Goal: Information Seeking & Learning: Check status

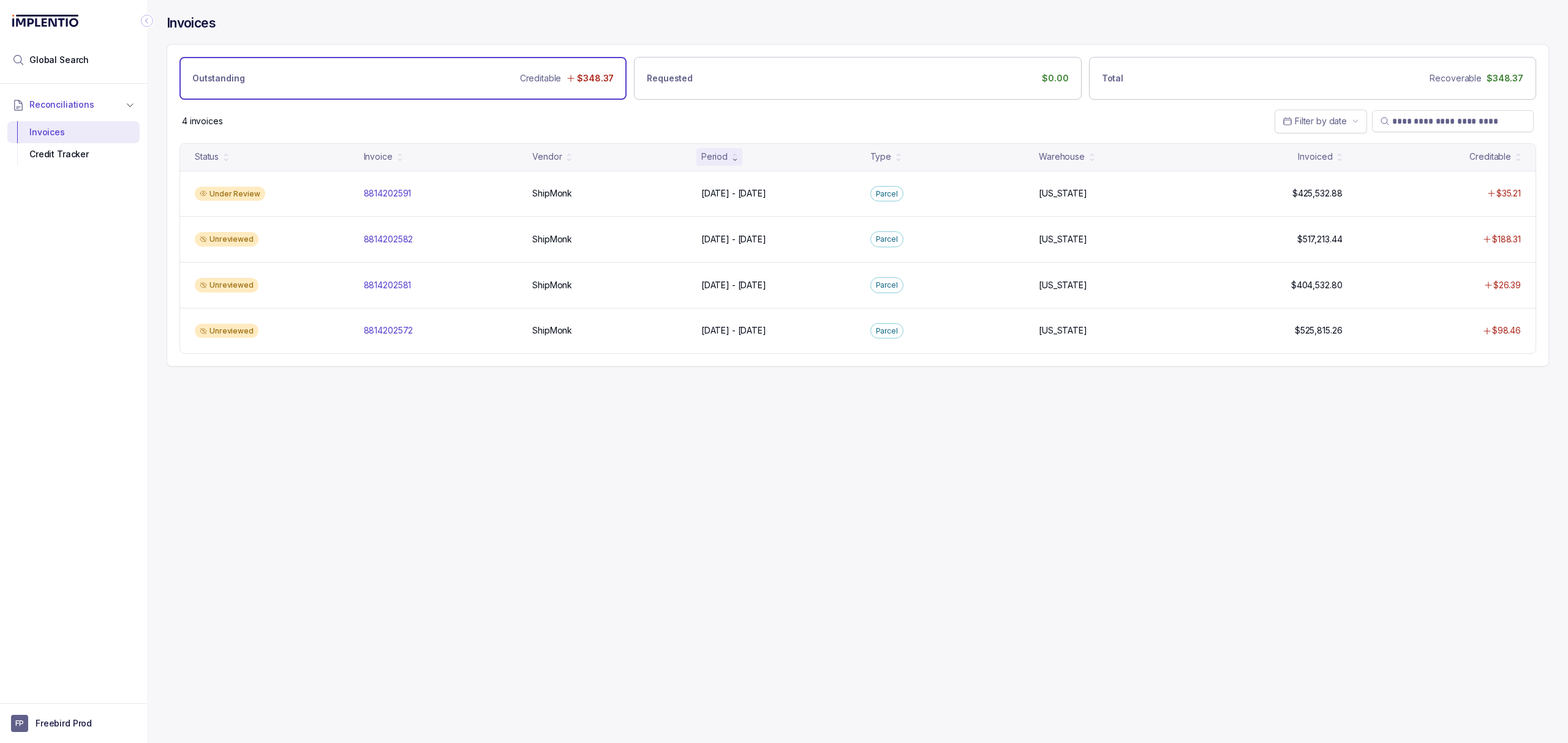
click at [388, 430] on div "Invoices Outstanding Creditable $348.37 Requested $0.00 Total Recoverable $348.…" at bounding box center [852, 372] width 1412 height 743
click at [466, 417] on div "Invoices Outstanding Creditable $348.37 Requested $0.00 Total Recoverable $348.…" at bounding box center [852, 372] width 1412 height 743
click at [486, 407] on div "Invoices Outstanding Creditable $348.37 Requested $0.00 Total Recoverable $348.…" at bounding box center [852, 372] width 1412 height 743
click at [393, 334] on p "8814202572" at bounding box center [389, 330] width 56 height 14
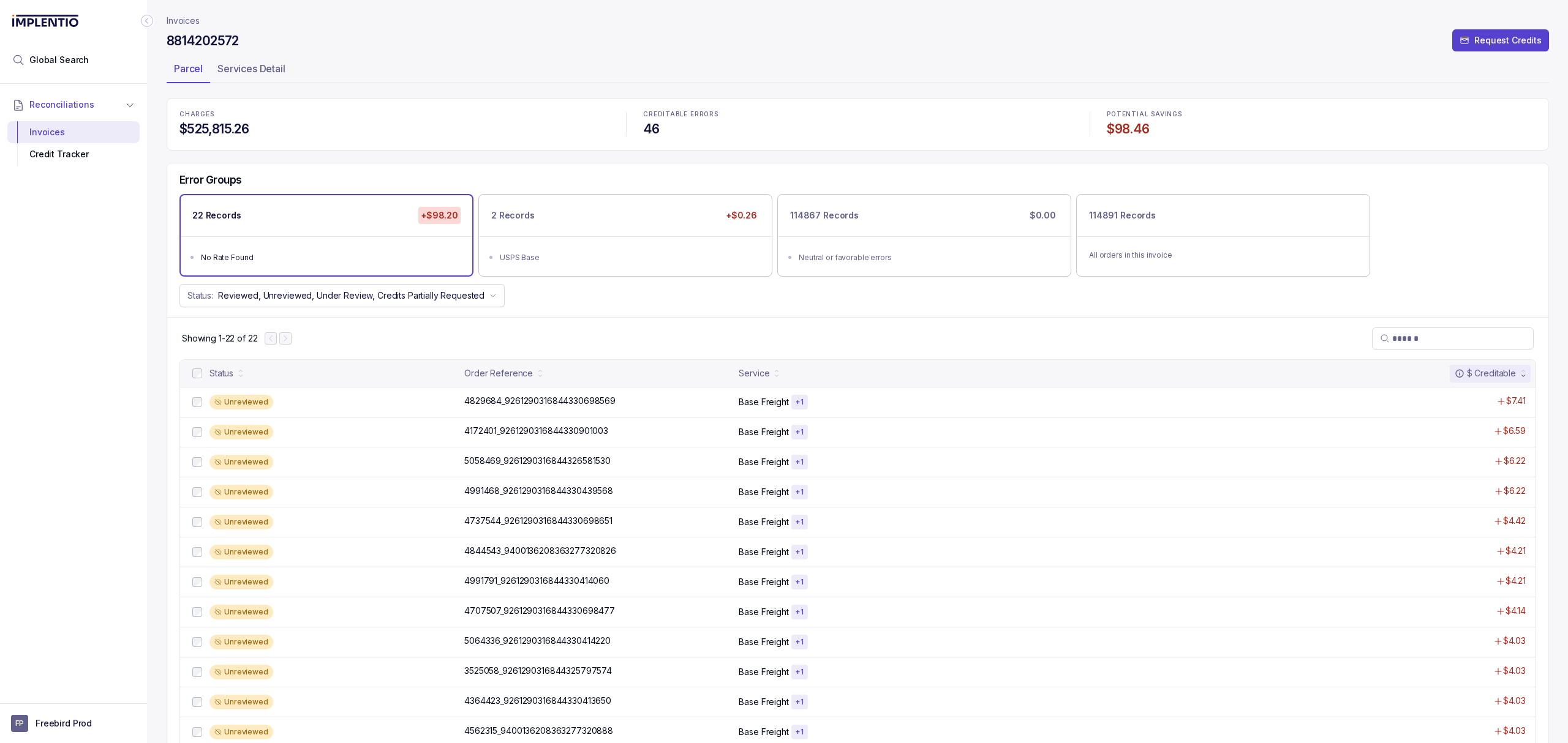
click at [693, 297] on div "Status: Reviewed, Unreviewed, Under Review, Credits Partially Requested" at bounding box center [857, 296] width 1381 height 23
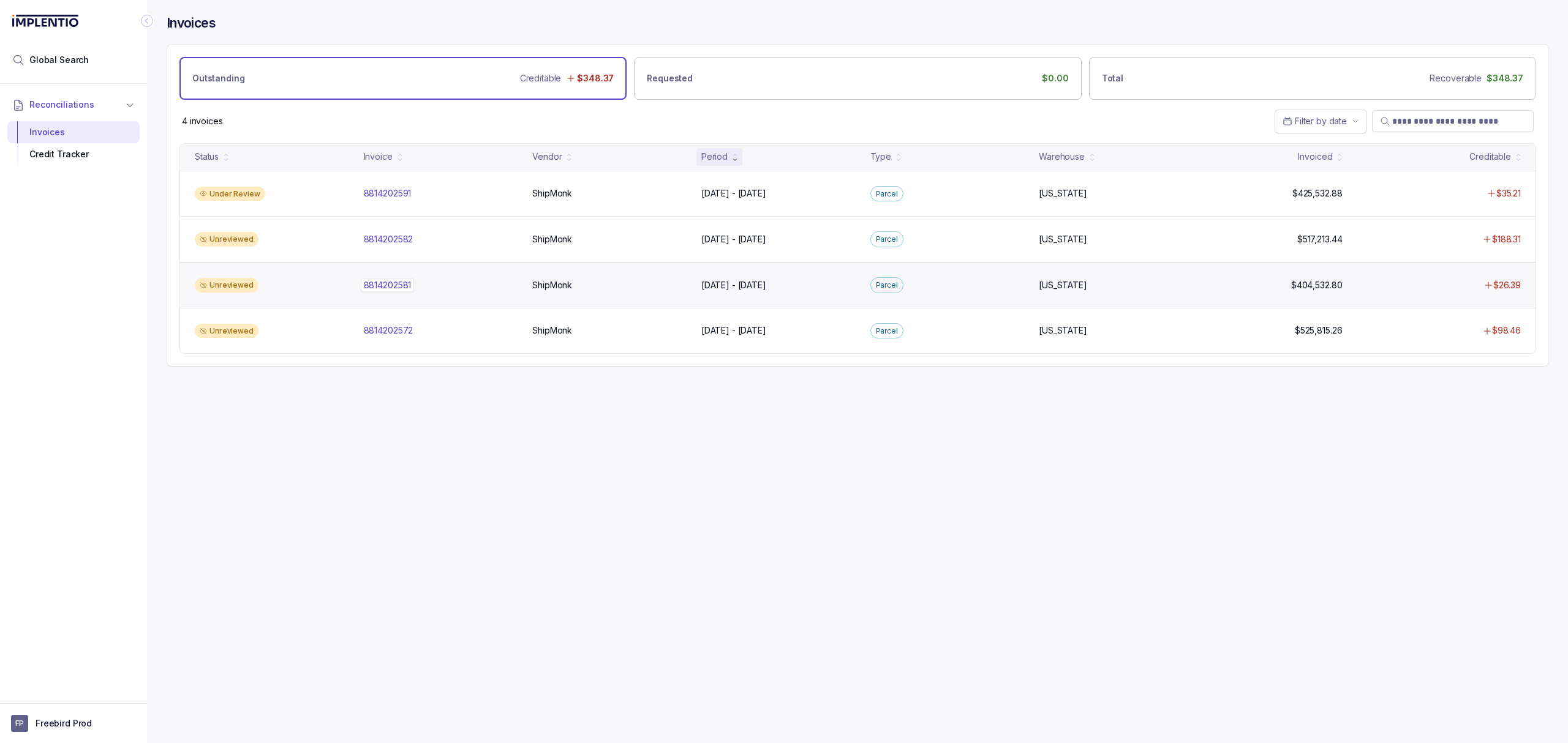
click at [392, 285] on p "8814202581" at bounding box center [388, 285] width 54 height 14
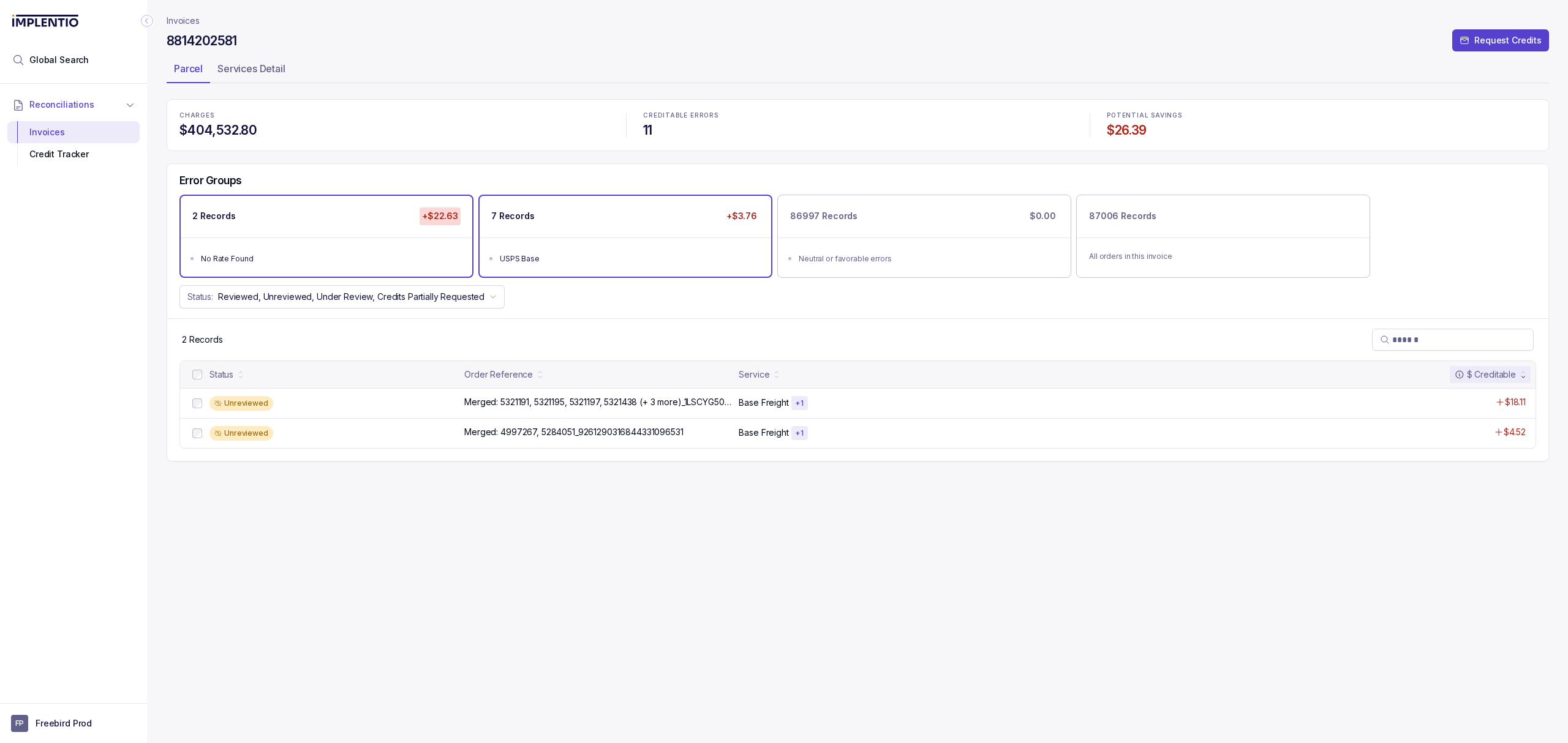
click at [570, 269] on ul "USPS Base" at bounding box center [626, 257] width 292 height 39
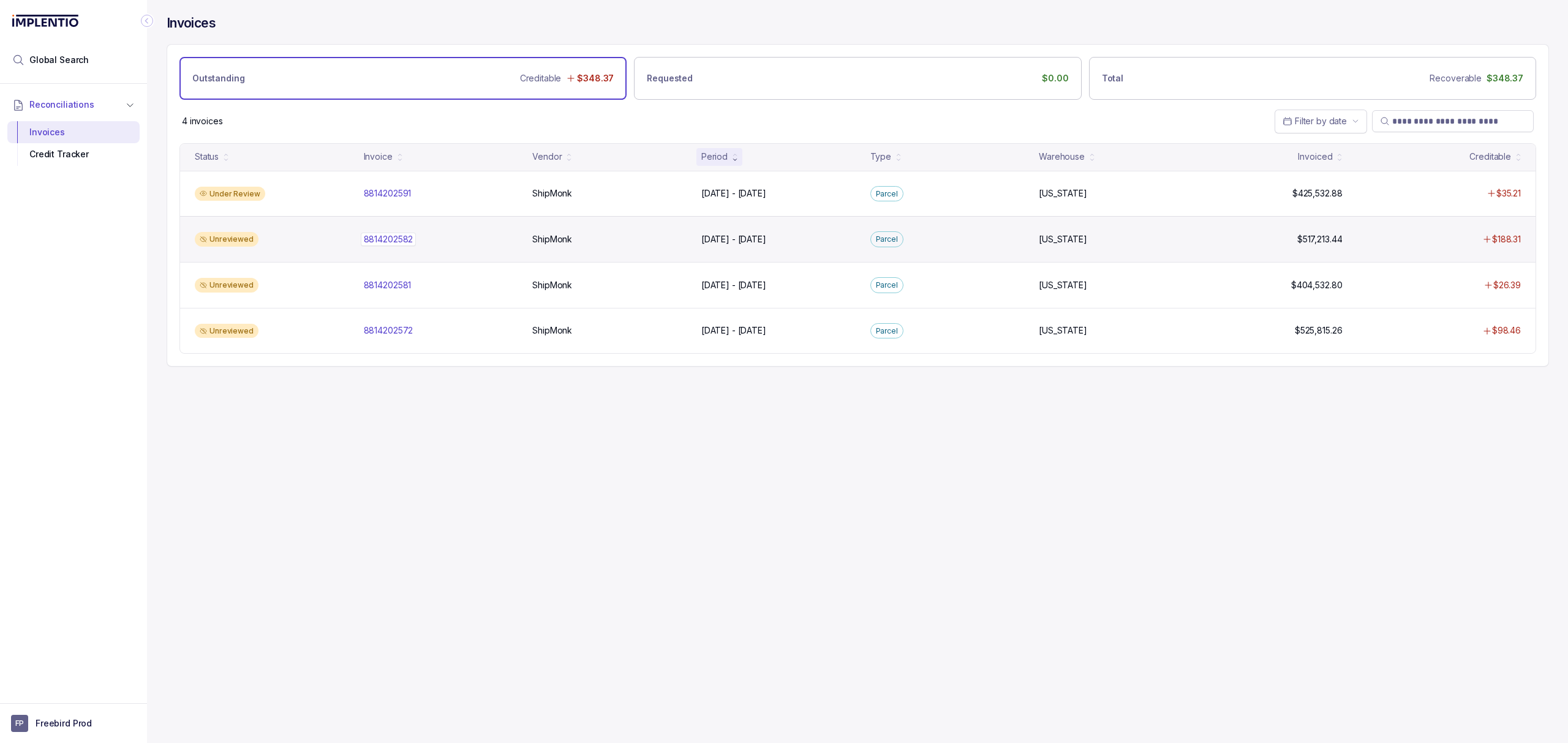
click at [397, 243] on p "8814202582" at bounding box center [389, 239] width 56 height 14
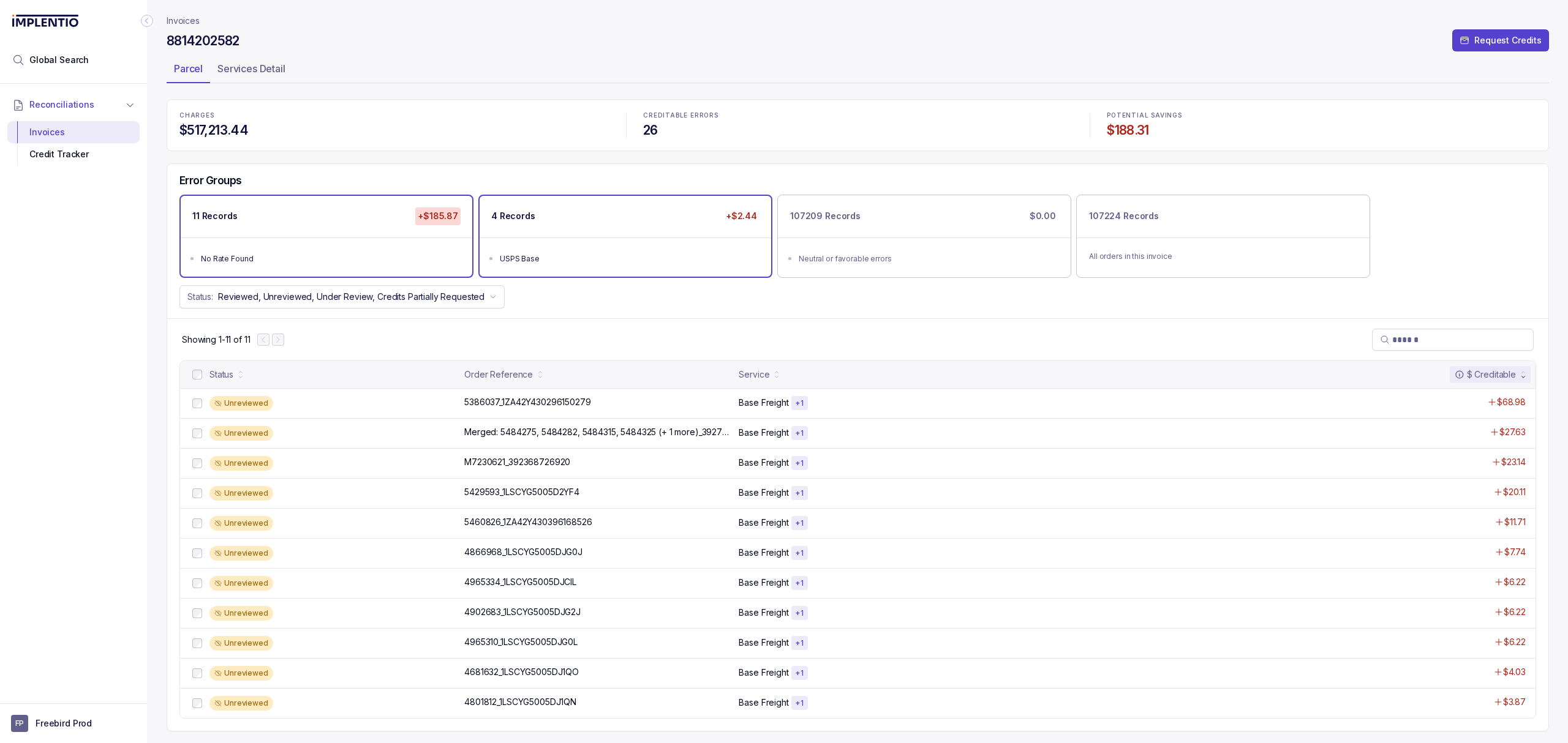
click at [575, 251] on li "USPS Base" at bounding box center [634, 258] width 268 height 15
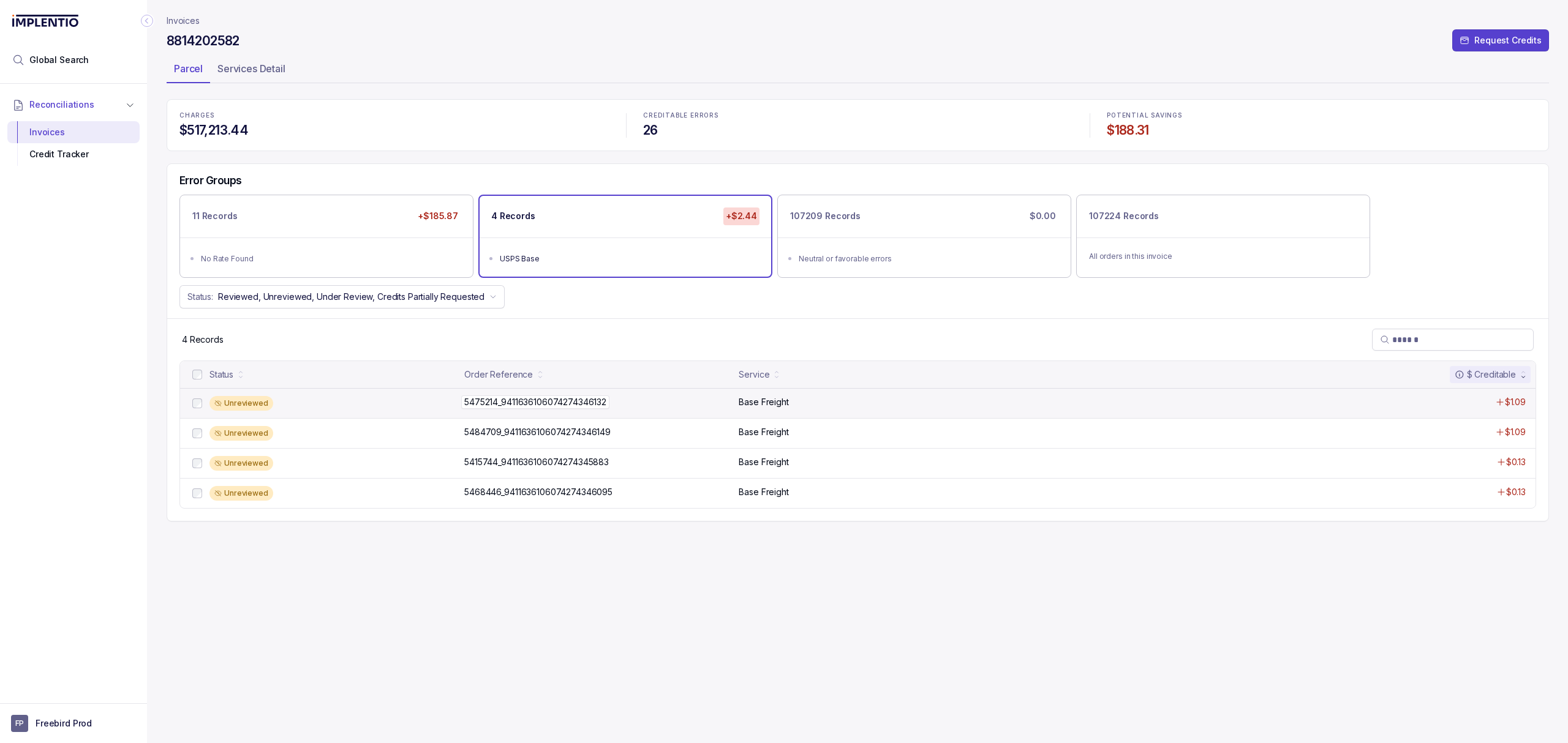
click at [563, 405] on p "5475214_9411636106074274346132" at bounding box center [535, 402] width 148 height 14
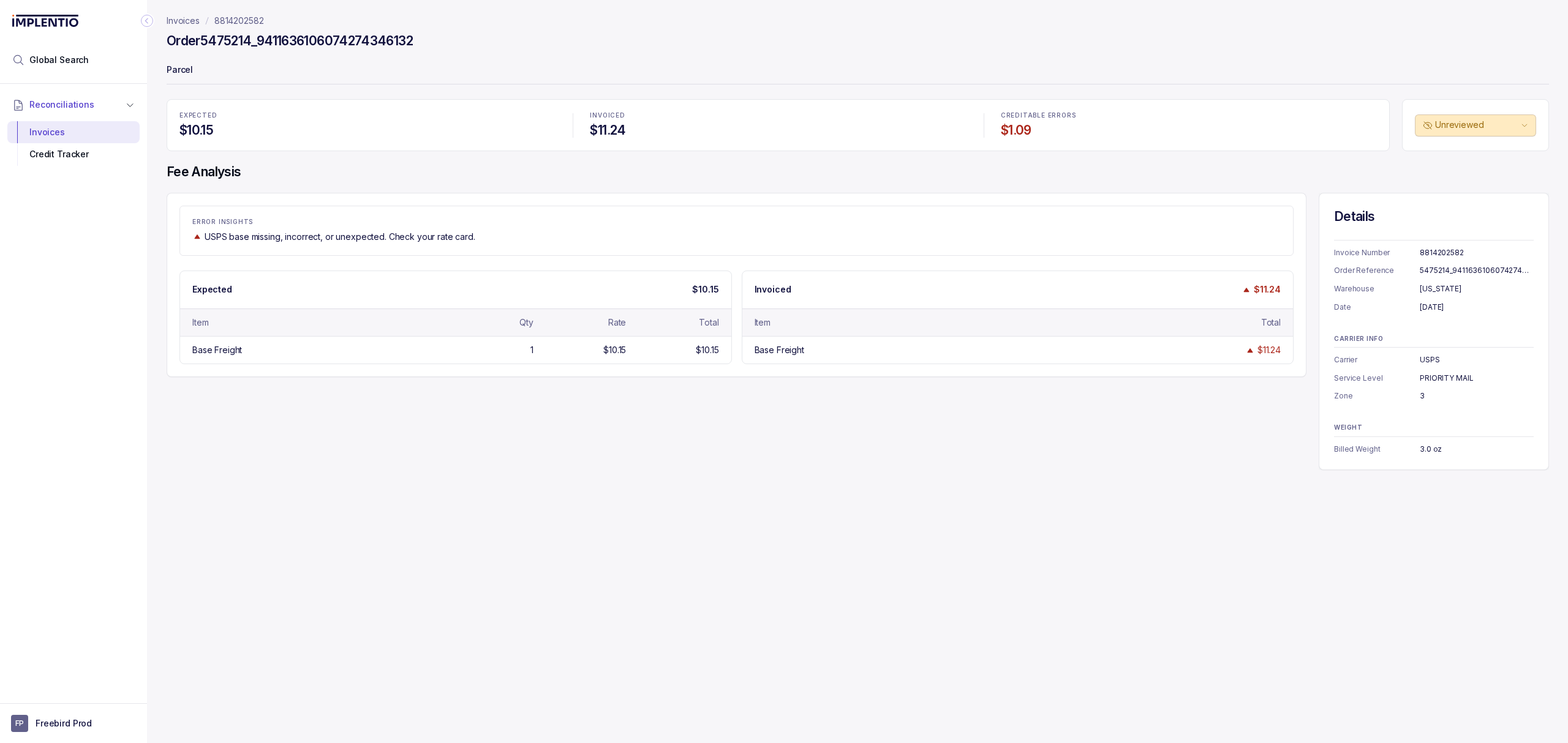
click at [324, 522] on div "Invoices 8814202582 Order 5475214_9411636106074274346132 [PERSON_NAME] EXPECTED…" at bounding box center [852, 372] width 1412 height 743
click at [338, 517] on div "Invoices 8814202582 Order 5475214_9411636106074274346132 [PERSON_NAME] EXPECTED…" at bounding box center [852, 372] width 1412 height 743
click at [346, 542] on div "Invoices 8814202582 Order 5475214_9411636106074274346132 [PERSON_NAME] EXPECTED…" at bounding box center [852, 372] width 1412 height 743
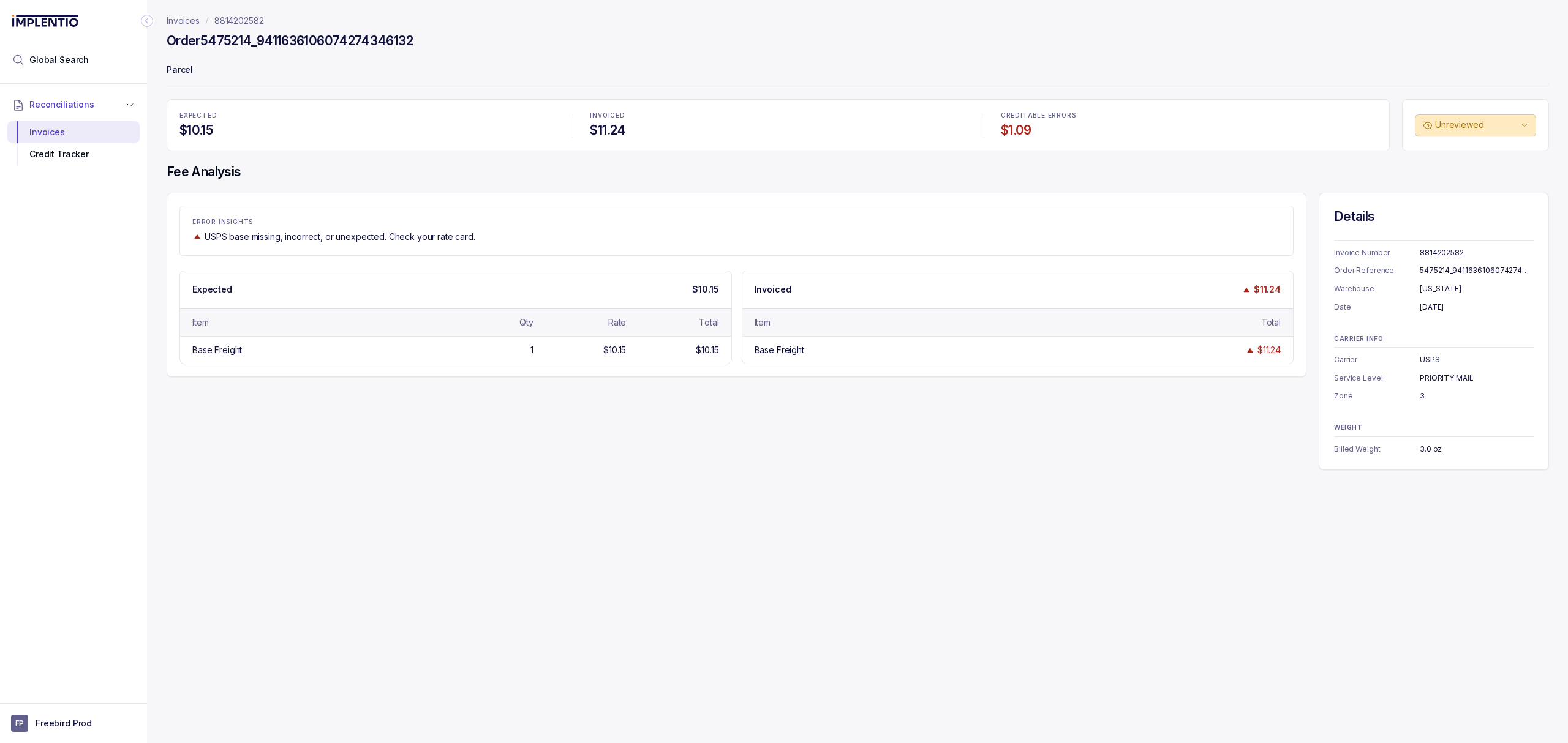
click at [846, 516] on div "Invoices 8814202582 Order 5475214_9411636106074274346132 [PERSON_NAME] EXPECTED…" at bounding box center [852, 372] width 1412 height 743
click at [817, 515] on div "Invoices 8814202582 Order 5475214_9411636106074274346132 [PERSON_NAME] EXPECTED…" at bounding box center [852, 372] width 1412 height 743
click at [809, 514] on div "Invoices 8814202582 Order 5475214_9411636106074274346132 [PERSON_NAME] EXPECTED…" at bounding box center [852, 372] width 1412 height 743
click at [489, 467] on div "ERROR INSIGHTS USPS base missing, incorrect, or unexpected. Check your rate car…" at bounding box center [858, 331] width 1383 height 277
click at [468, 478] on div "Invoices 8814202582 Order 5475214_9411636106074274346132 [PERSON_NAME] EXPECTED…" at bounding box center [852, 372] width 1412 height 743
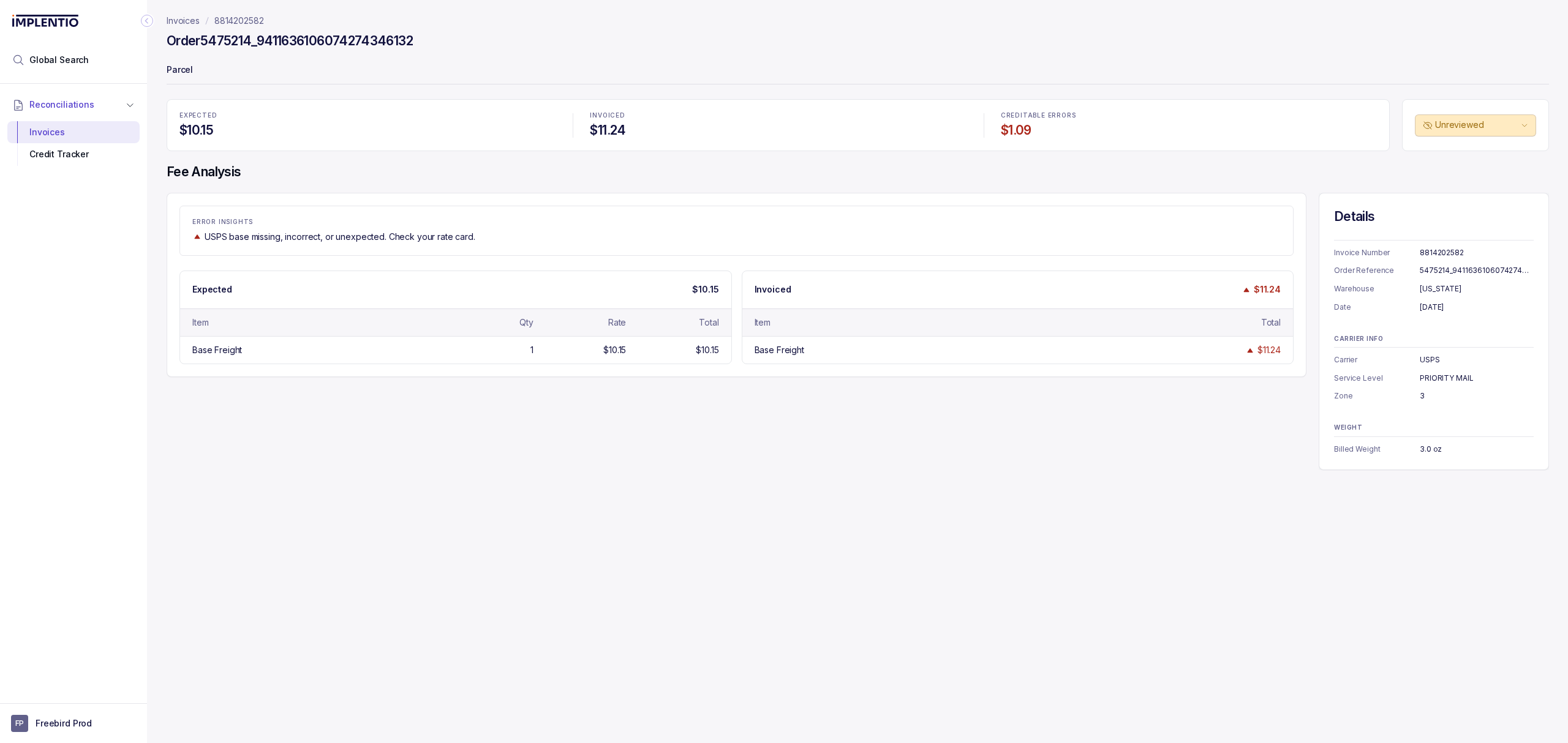
click at [385, 504] on div "Invoices 8814202582 Order 5475214_9411636106074274346132 [PERSON_NAME] EXPECTED…" at bounding box center [852, 372] width 1412 height 743
click at [372, 504] on div "Invoices 8814202582 Order 5475214_9411636106074274346132 [PERSON_NAME] EXPECTED…" at bounding box center [852, 372] width 1412 height 743
click at [366, 518] on div "Invoices 8814202582 Order 5475214_9411636106074274346132 [PERSON_NAME] EXPECTED…" at bounding box center [852, 372] width 1412 height 743
click at [378, 561] on div "Invoices 8814202582 Order 5475214_9411636106074274346132 [PERSON_NAME] EXPECTED…" at bounding box center [852, 372] width 1412 height 743
drag, startPoint x: 554, startPoint y: 465, endPoint x: 581, endPoint y: 439, distance: 37.5
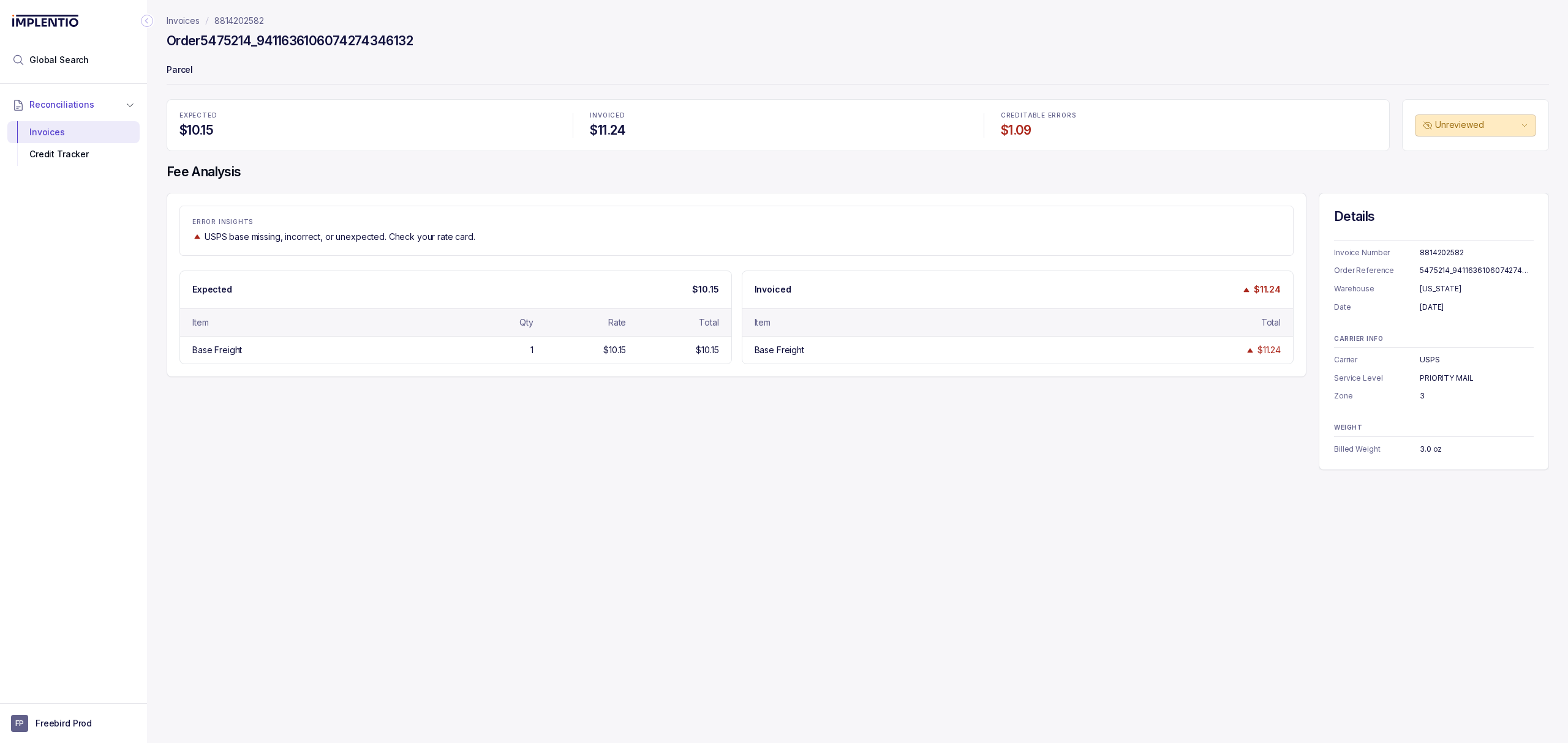
click at [555, 465] on div "ERROR INSIGHTS USPS base missing, incorrect, or unexpected. Check your rate car…" at bounding box center [858, 331] width 1383 height 277
click at [191, 23] on p "Invoices" at bounding box center [183, 20] width 33 height 12
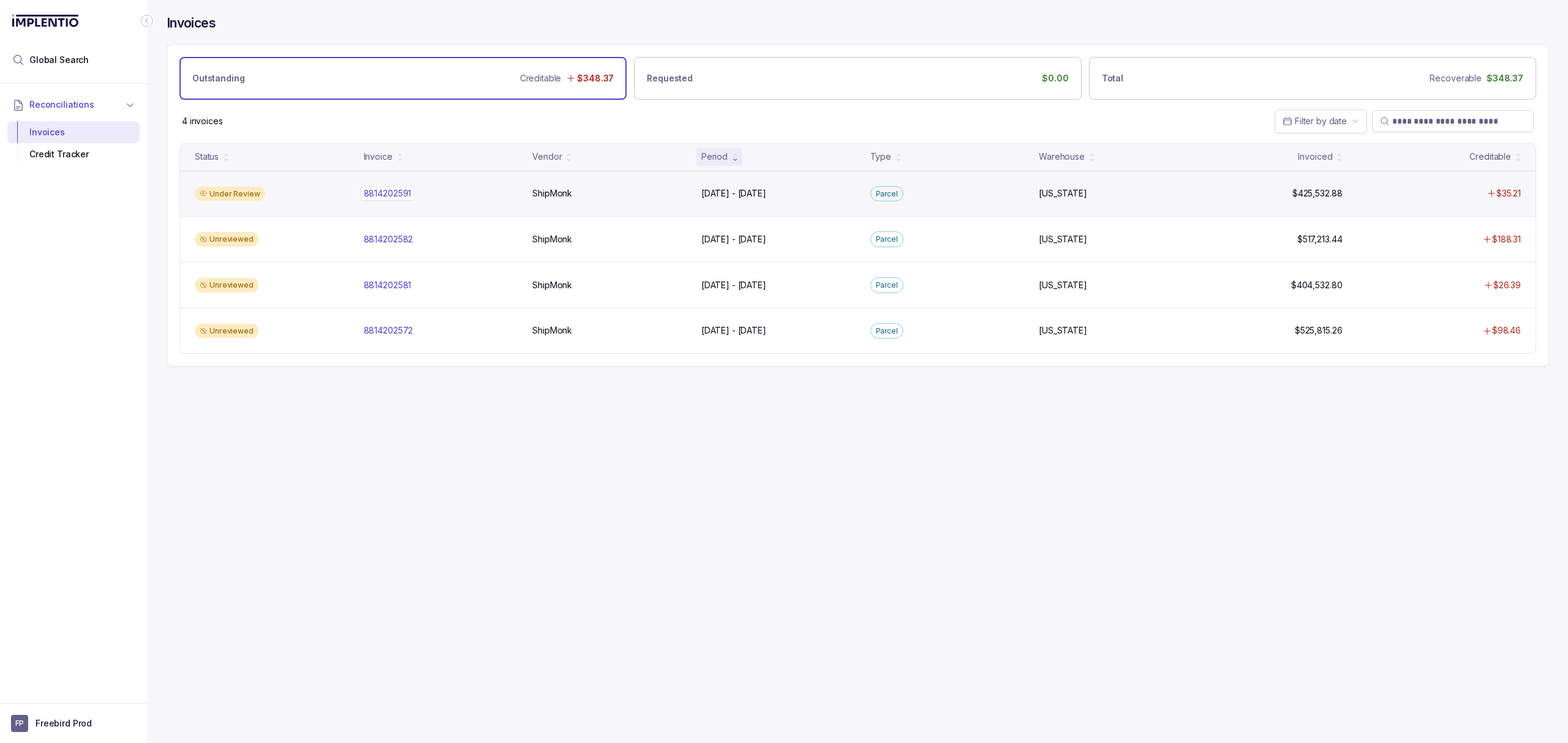
click at [379, 196] on div "8814202591 8814202591" at bounding box center [387, 193] width 48 height 12
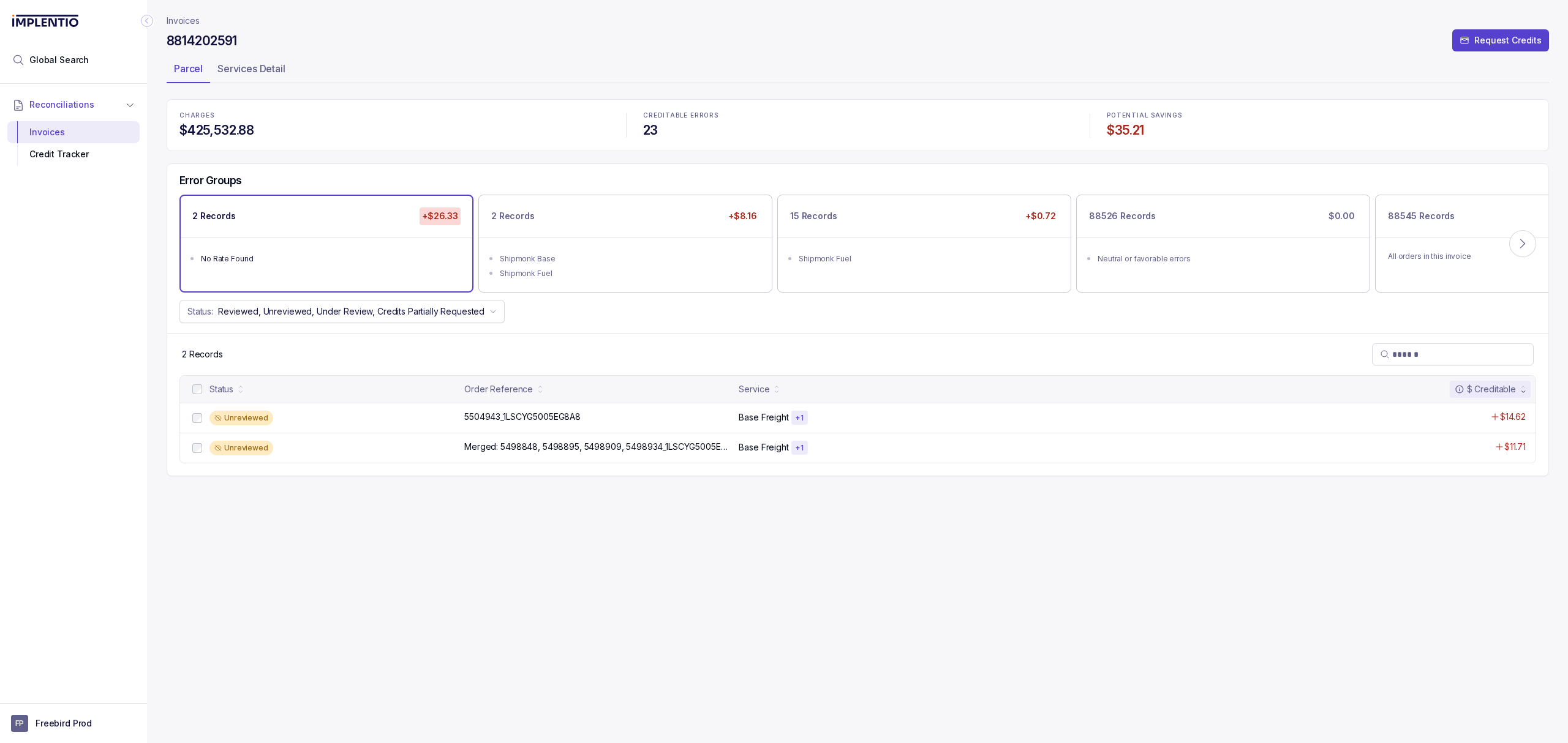
click at [680, 342] on div "2 Records" at bounding box center [857, 354] width 1381 height 42
click at [680, 339] on div "2 Records" at bounding box center [857, 354] width 1381 height 42
click at [677, 272] on div "Shipmonk Fuel" at bounding box center [629, 273] width 259 height 12
click at [552, 414] on p "5469494_1LSCYG5005DUBT6" at bounding box center [523, 417] width 125 height 14
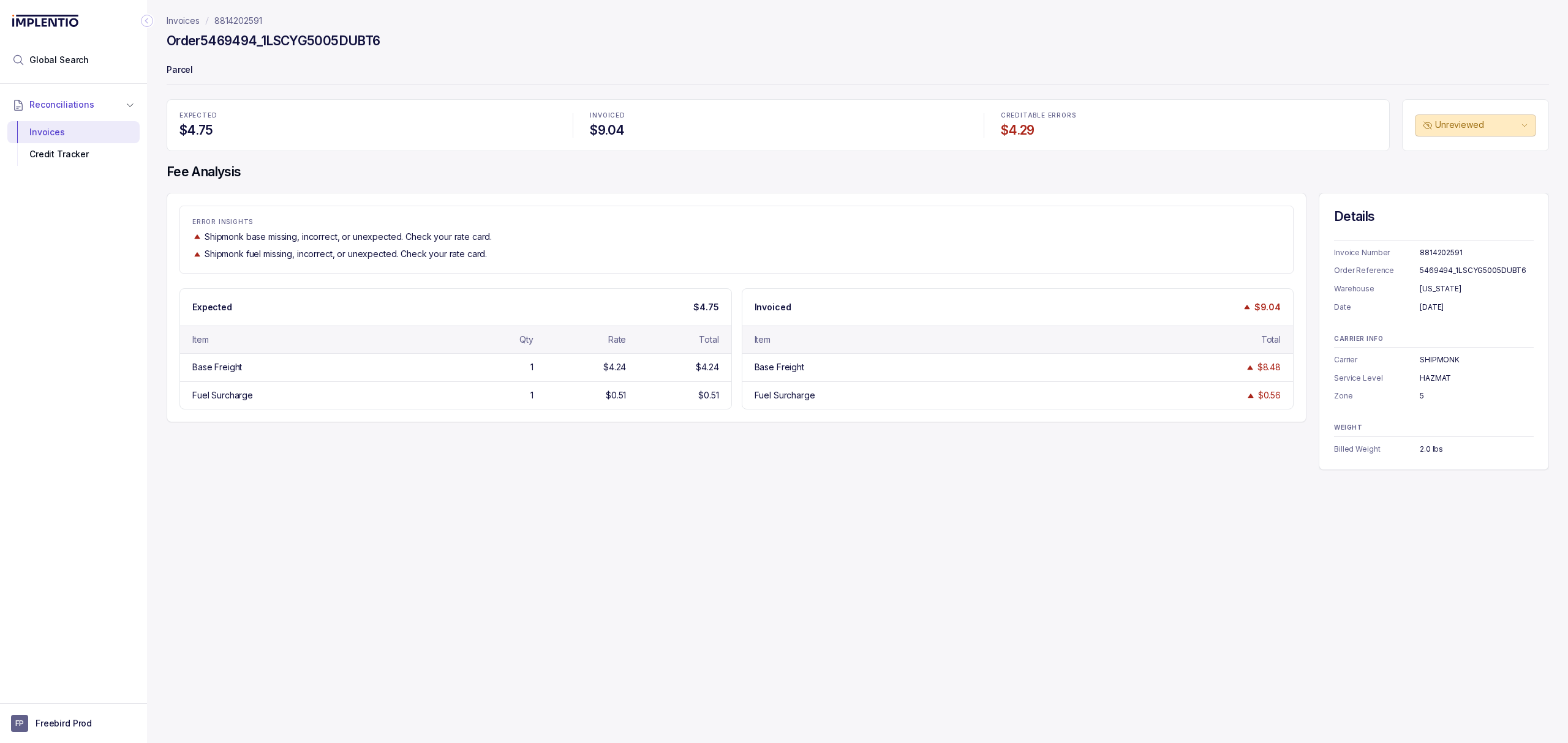
click at [651, 501] on div "Invoices 8814202591 Order 5469494_1LSCYG5005DUBT6 Parcel EXPECTED $4.75 INVOICE…" at bounding box center [852, 372] width 1412 height 743
click at [651, 478] on div "Invoices 8814202591 Order 5469494_1LSCYG5005DUBT6 Parcel EXPECTED $4.75 INVOICE…" at bounding box center [852, 372] width 1412 height 743
click at [651, 471] on div "ERROR INSIGHTS Shipmonk base missing, incorrect, or unexpected. Check your rate…" at bounding box center [858, 331] width 1383 height 277
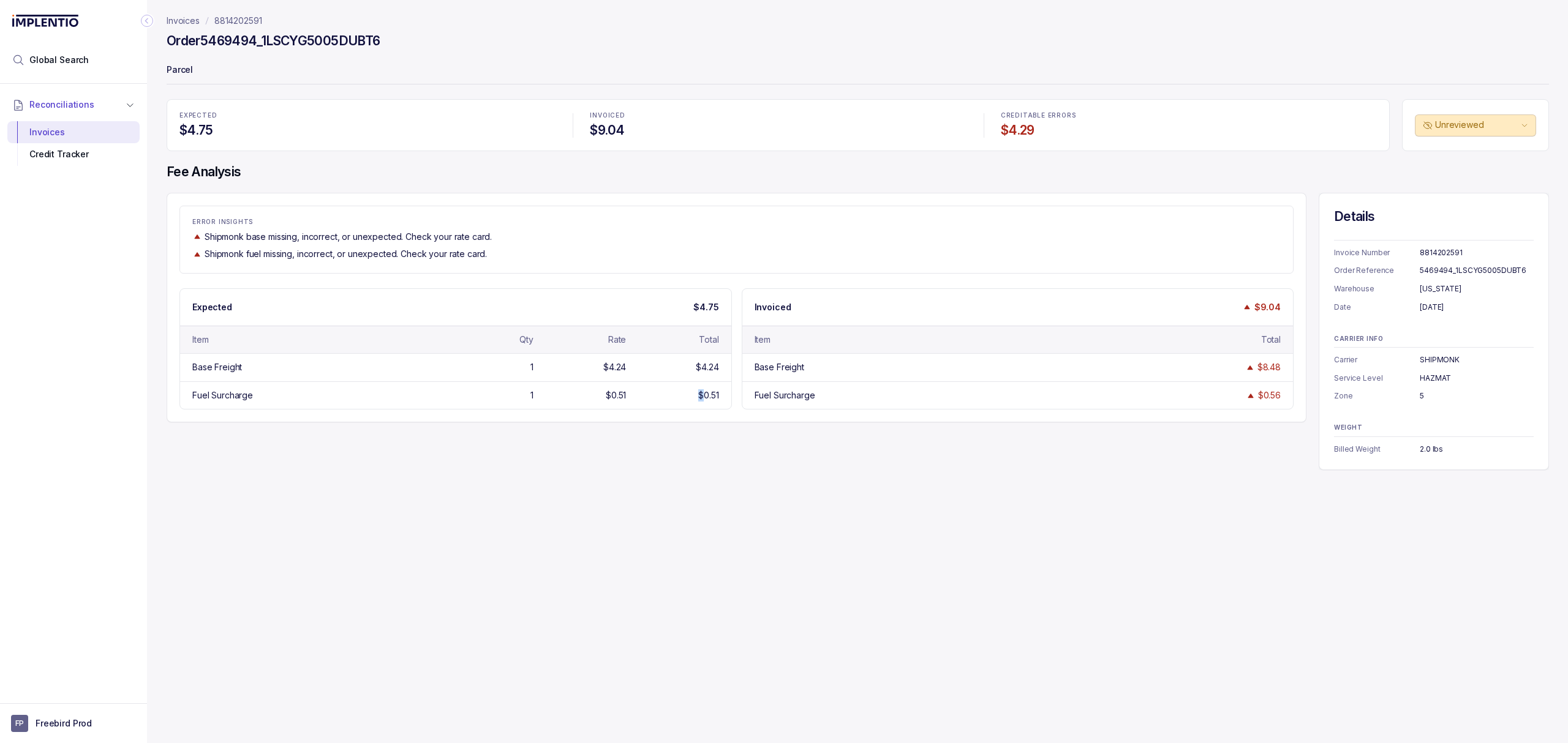
click at [651, 471] on div "ERROR INSIGHTS Shipmonk base missing, incorrect, or unexpected. Check your rate…" at bounding box center [858, 331] width 1383 height 277
click at [702, 444] on div "ERROR INSIGHTS Shipmonk base missing, incorrect, or unexpected. Check your rate…" at bounding box center [858, 331] width 1383 height 277
click at [713, 430] on div "ERROR INSIGHTS Shipmonk base missing, incorrect, or unexpected. Check your rate…" at bounding box center [858, 331] width 1383 height 277
click at [738, 427] on div "ERROR INSIGHTS Shipmonk base missing, incorrect, or unexpected. Check your rate…" at bounding box center [858, 331] width 1383 height 277
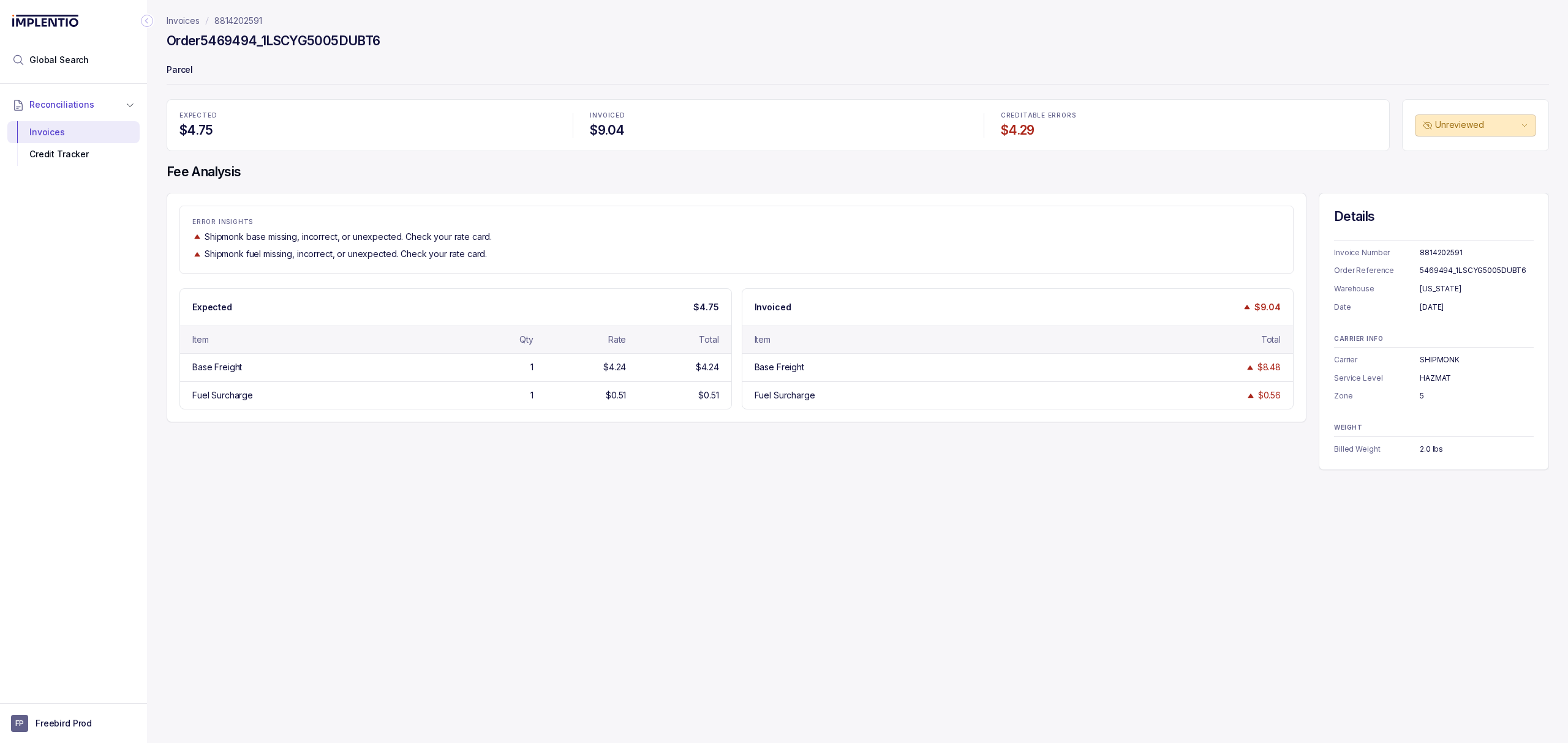
click at [738, 427] on div "ERROR INSIGHTS Shipmonk base missing, incorrect, or unexpected. Check your rate…" at bounding box center [858, 331] width 1383 height 277
click at [734, 430] on div "ERROR INSIGHTS Shipmonk base missing, incorrect, or unexpected. Check your rate…" at bounding box center [858, 331] width 1383 height 277
click at [733, 430] on div "ERROR INSIGHTS Shipmonk base missing, incorrect, or unexpected. Check your rate…" at bounding box center [858, 331] width 1383 height 277
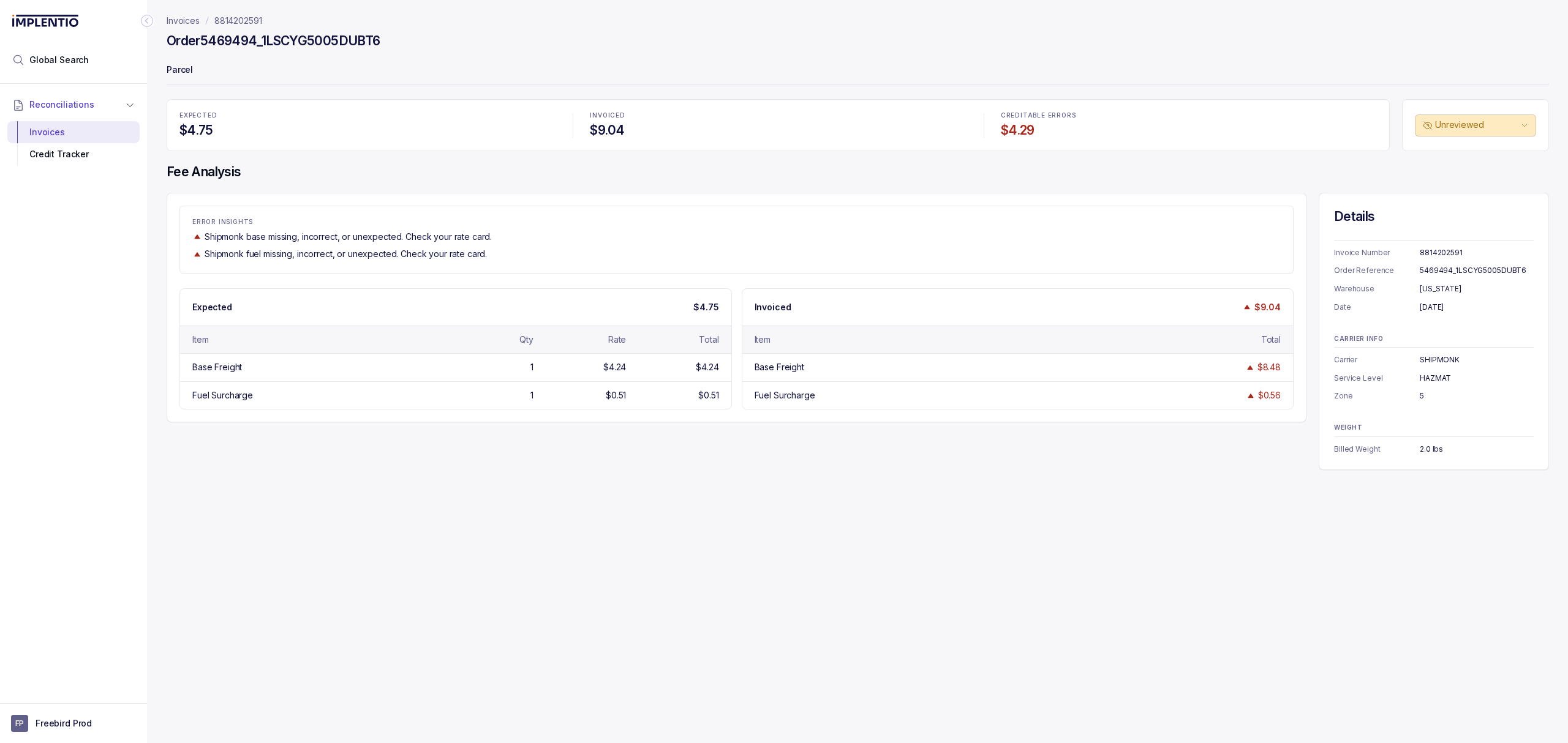
click at [733, 430] on div "ERROR INSIGHTS Shipmonk base missing, incorrect, or unexpected. Check your rate…" at bounding box center [858, 331] width 1383 height 277
click at [728, 430] on div "ERROR INSIGHTS Shipmonk base missing, incorrect, or unexpected. Check your rate…" at bounding box center [858, 331] width 1383 height 277
click at [659, 226] on div "ERROR INSIGHTS Shipmonk base missing, incorrect, or unexpected. Check your rate…" at bounding box center [736, 239] width 1113 height 42
click at [204, 16] on icon "breadcrumb" at bounding box center [207, 21] width 10 height 10
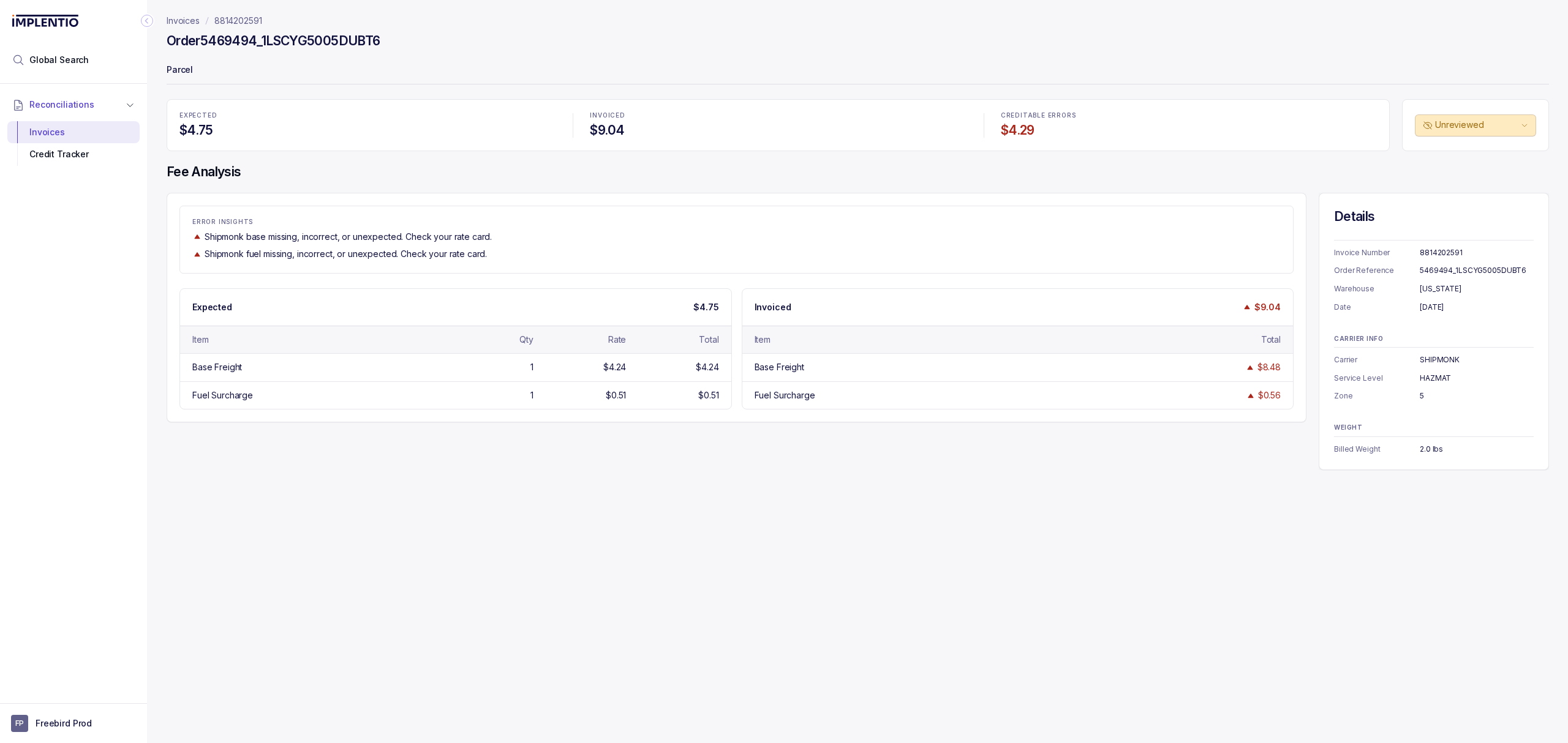
click at [190, 19] on p "Invoices" at bounding box center [183, 20] width 33 height 12
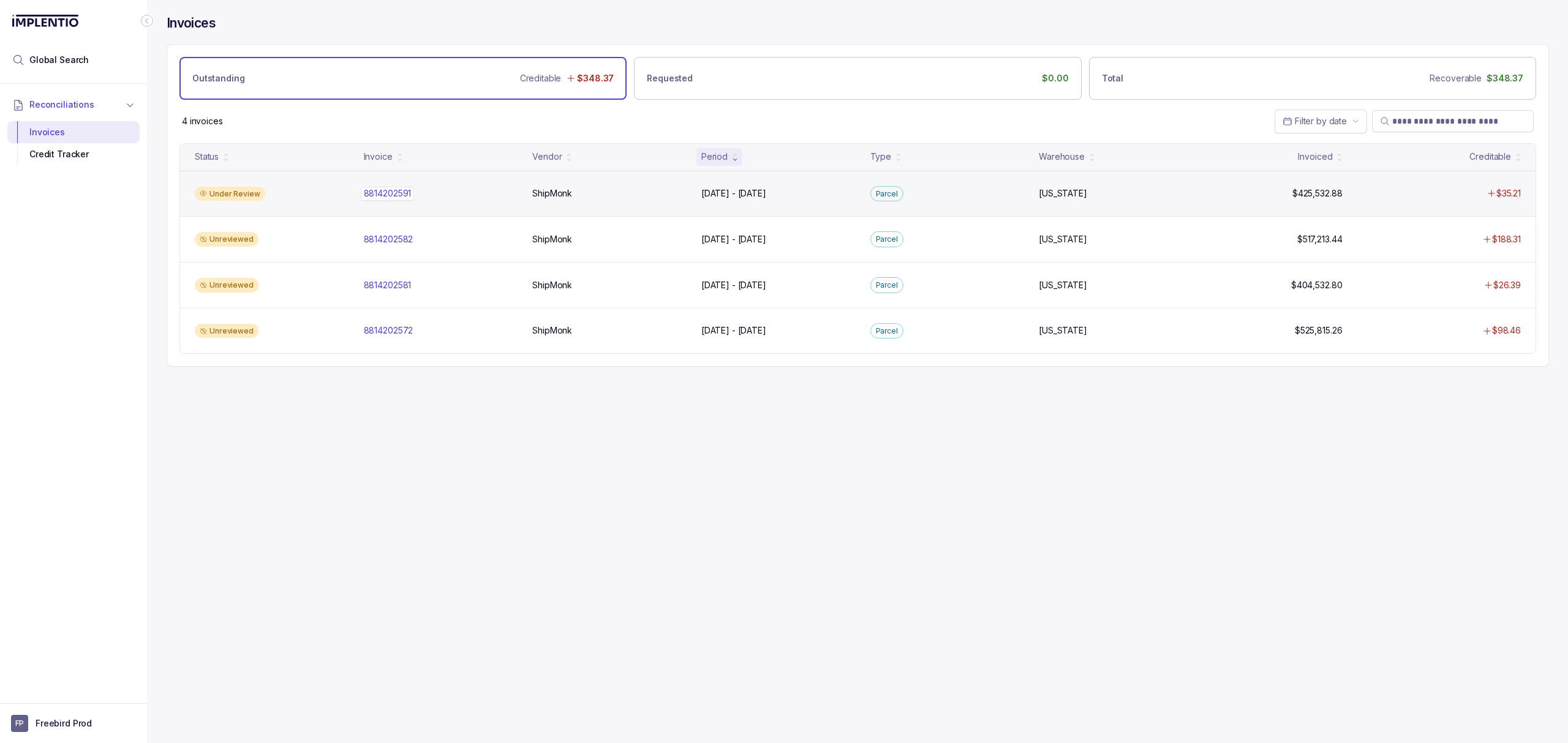
click at [393, 199] on p "8814202591" at bounding box center [388, 193] width 54 height 14
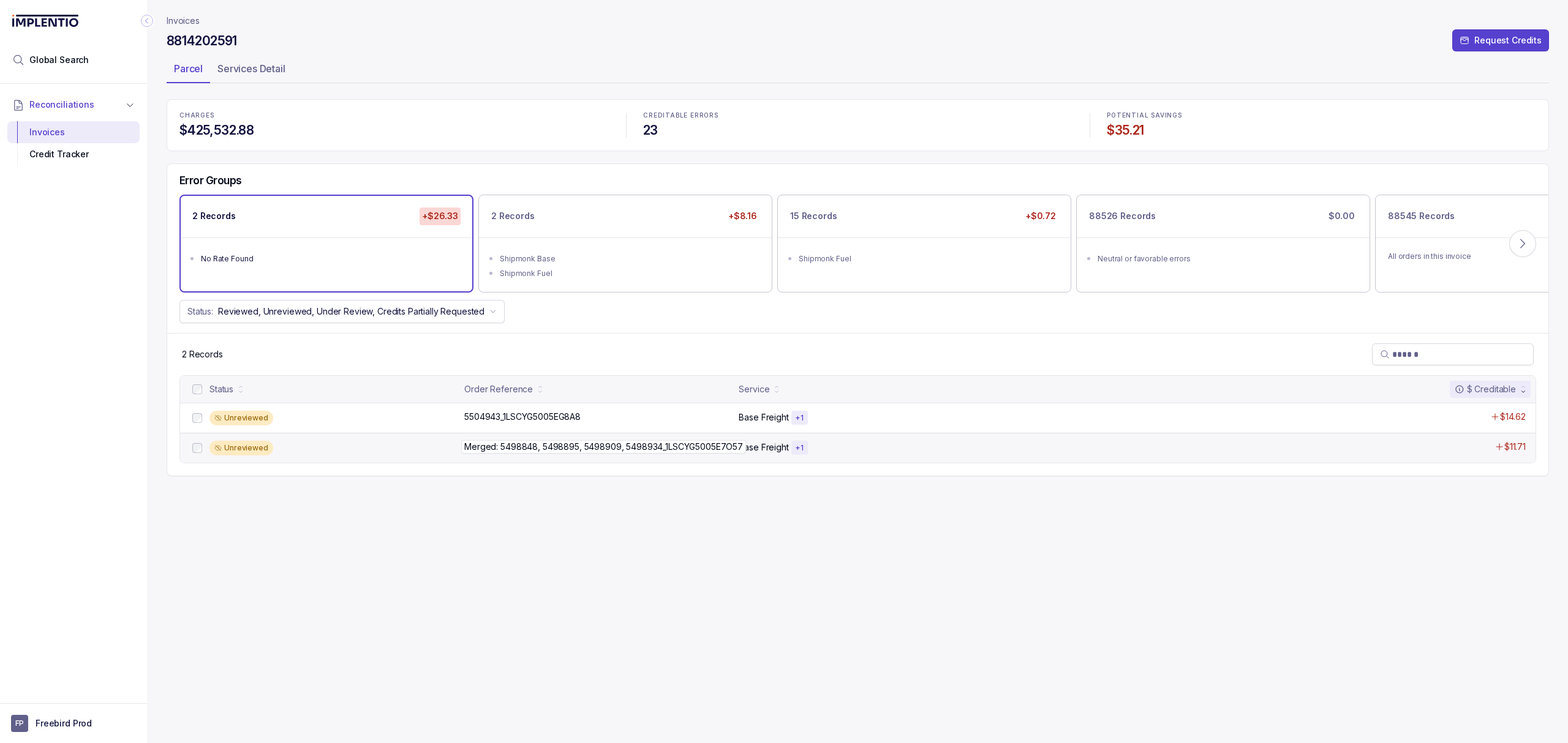
click at [657, 450] on p "Merged: 5498848, 5498895, 5498909, 5498934_1LSCYG5005E7O57" at bounding box center [603, 446] width 285 height 14
click at [554, 417] on p "5504943_1LSCYG5005EG8A8" at bounding box center [522, 417] width 123 height 14
click at [659, 268] on div "Shipmonk Fuel" at bounding box center [629, 273] width 259 height 12
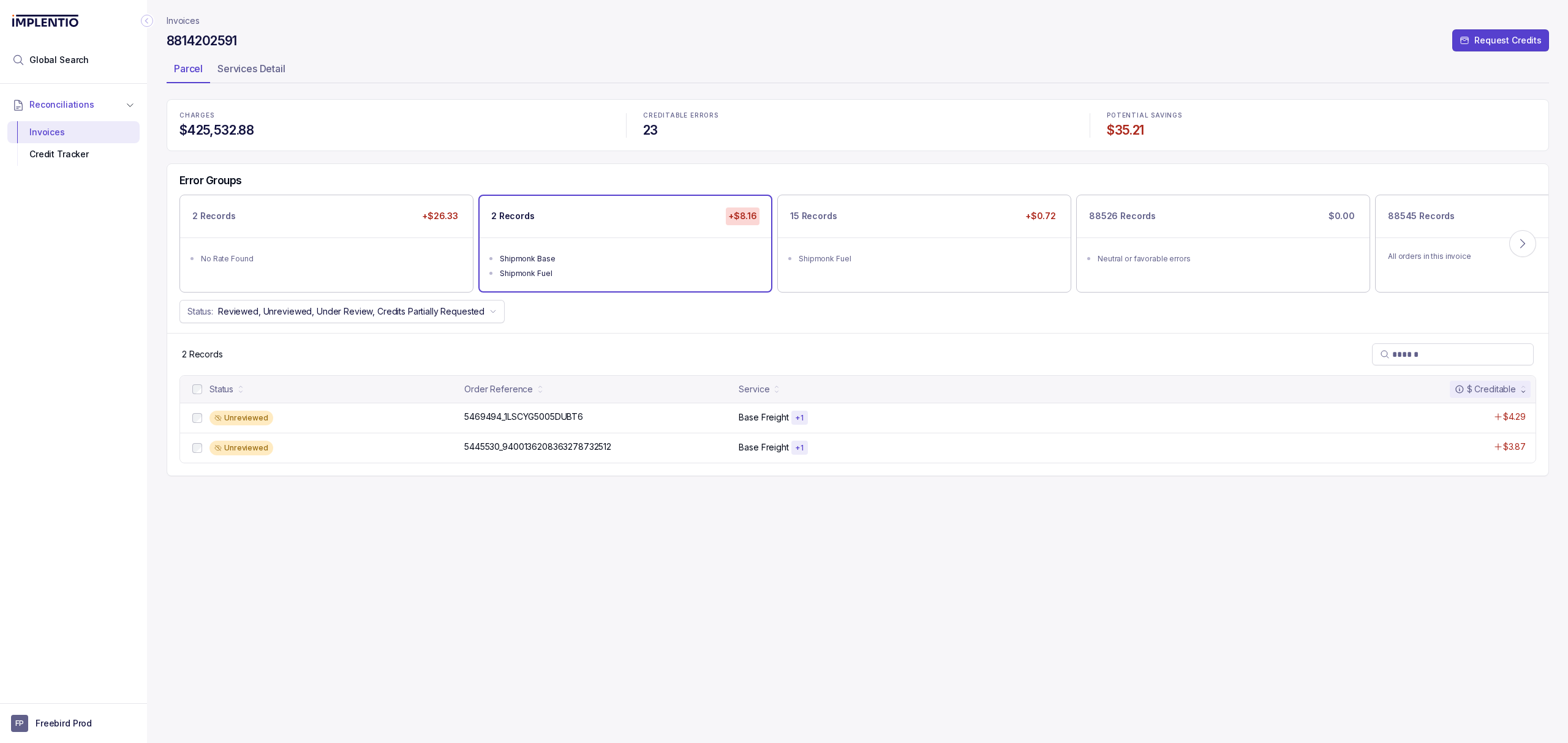
click at [189, 22] on p "Invoices" at bounding box center [183, 20] width 33 height 12
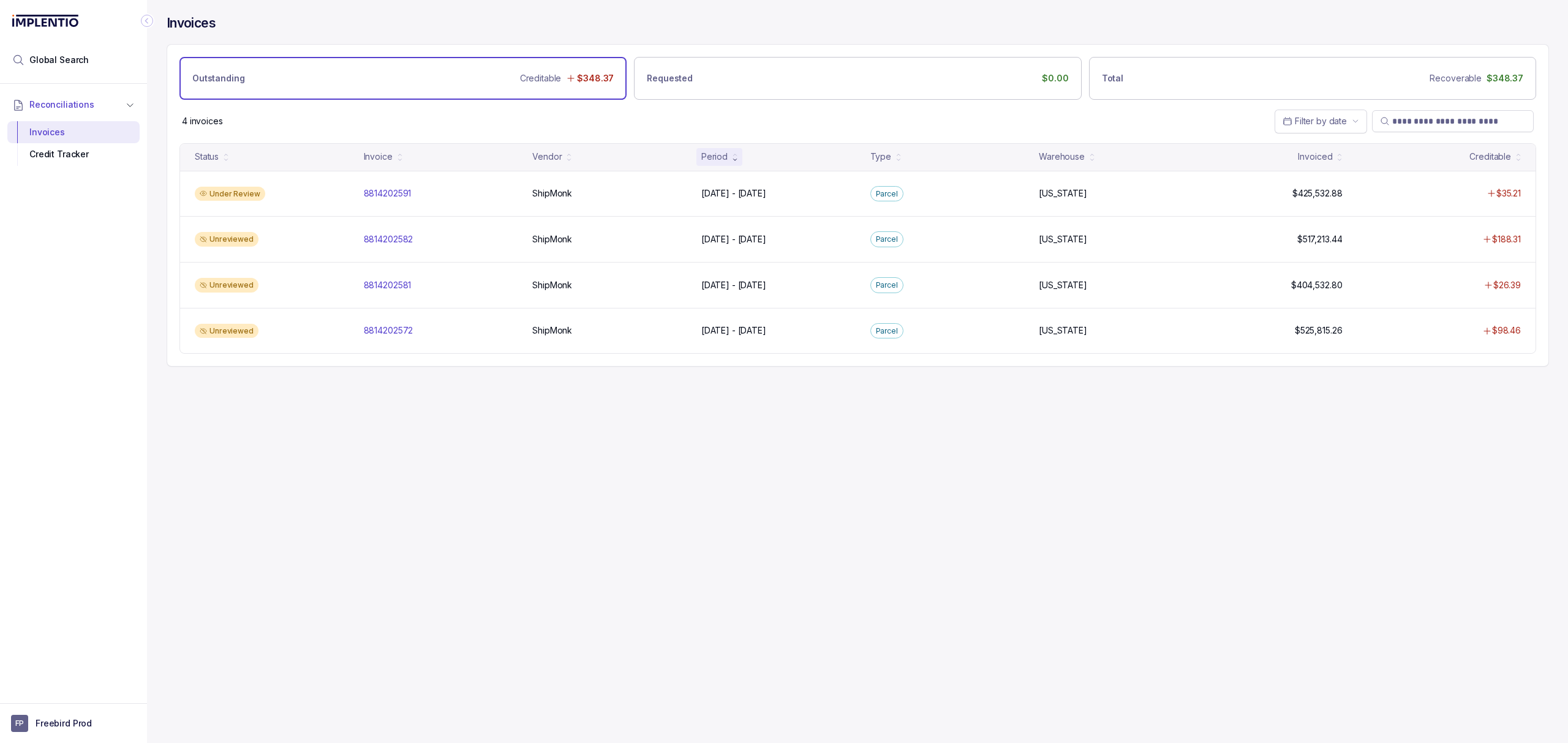
click at [496, 538] on div "Invoices Outstanding Creditable $348.37 Requested $0.00 Total Recoverable $348.…" at bounding box center [852, 372] width 1412 height 743
click at [573, 517] on div "Invoices Outstanding Creditable $348.37 Requested $0.00 Total Recoverable $348.…" at bounding box center [852, 372] width 1412 height 743
click at [584, 496] on div "Invoices Outstanding Creditable $348.37 Requested $0.00 Total Recoverable $348.…" at bounding box center [852, 372] width 1412 height 743
click at [574, 493] on div "Invoices Outstanding Creditable $348.37 Requested $0.00 Total Recoverable $348.…" at bounding box center [852, 372] width 1412 height 743
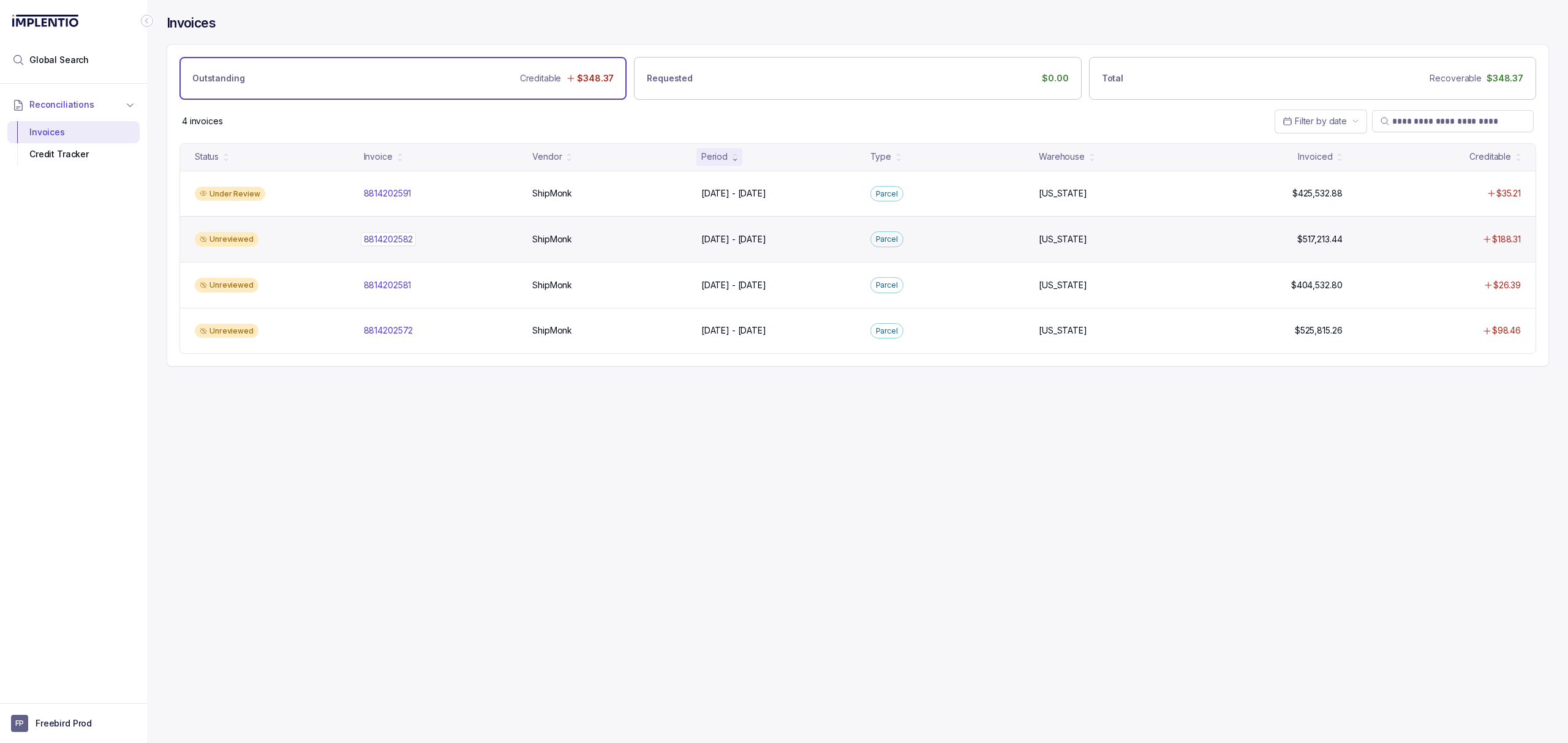
click at [396, 236] on p "8814202582" at bounding box center [389, 239] width 56 height 14
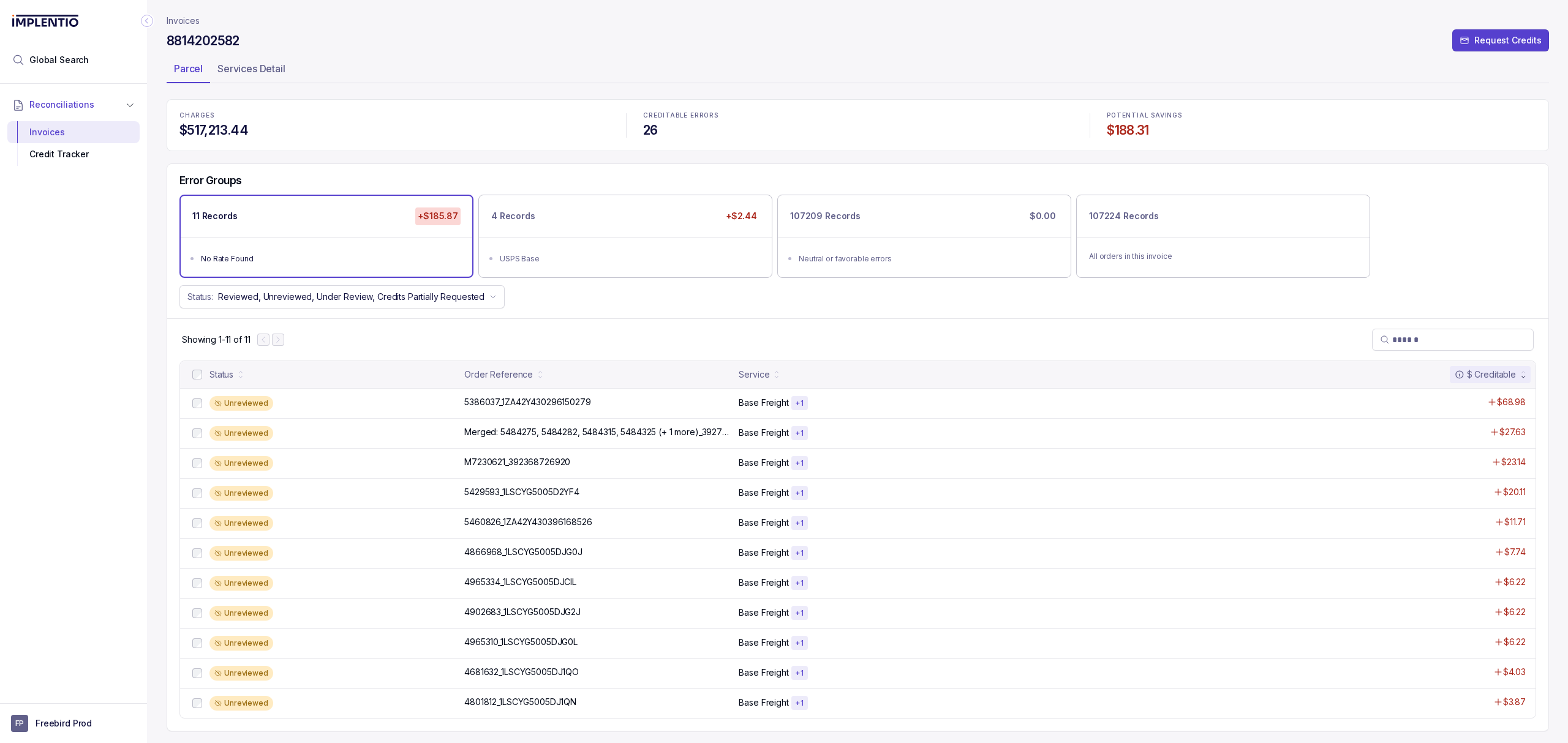
click at [547, 98] on header "Invoices 8814202582 Request Credits Parcel Services Detail" at bounding box center [858, 49] width 1383 height 99
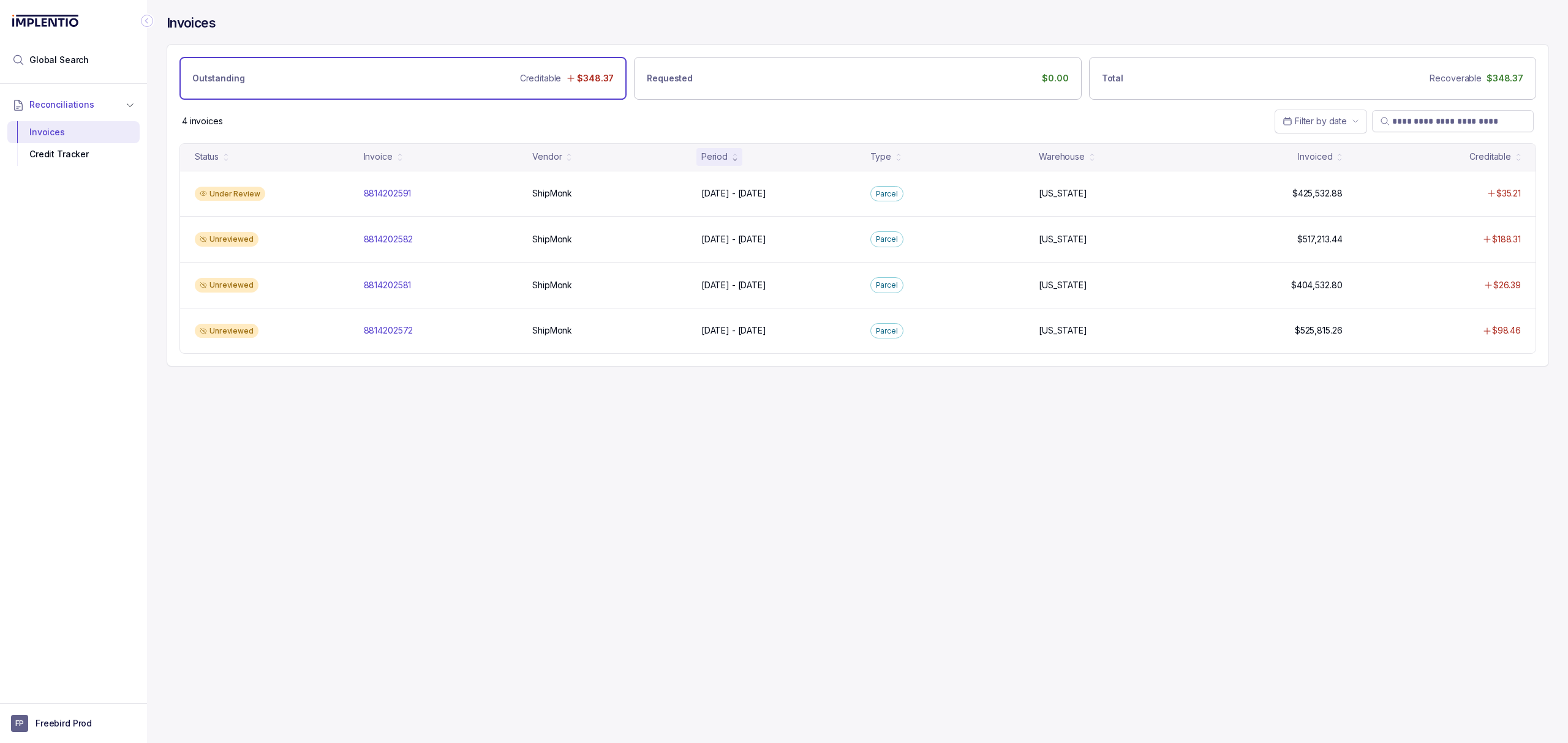
click at [450, 496] on div "Invoices Outstanding Creditable $348.37 Requested $0.00 Total Recoverable $348.…" at bounding box center [852, 372] width 1412 height 743
click at [435, 485] on div "Invoices Outstanding Creditable $348.37 Requested $0.00 Total Recoverable $348.…" at bounding box center [852, 372] width 1412 height 743
click at [488, 617] on div "Invoices Outstanding Creditable $348.37 Requested $0.00 Total Recoverable $348.…" at bounding box center [852, 372] width 1412 height 743
click at [812, 427] on div "Invoices Outstanding Creditable $348.37 Requested $0.00 Total Recoverable $348.…" at bounding box center [852, 372] width 1412 height 743
click at [85, 718] on p "Freebird Prod" at bounding box center [64, 723] width 56 height 12
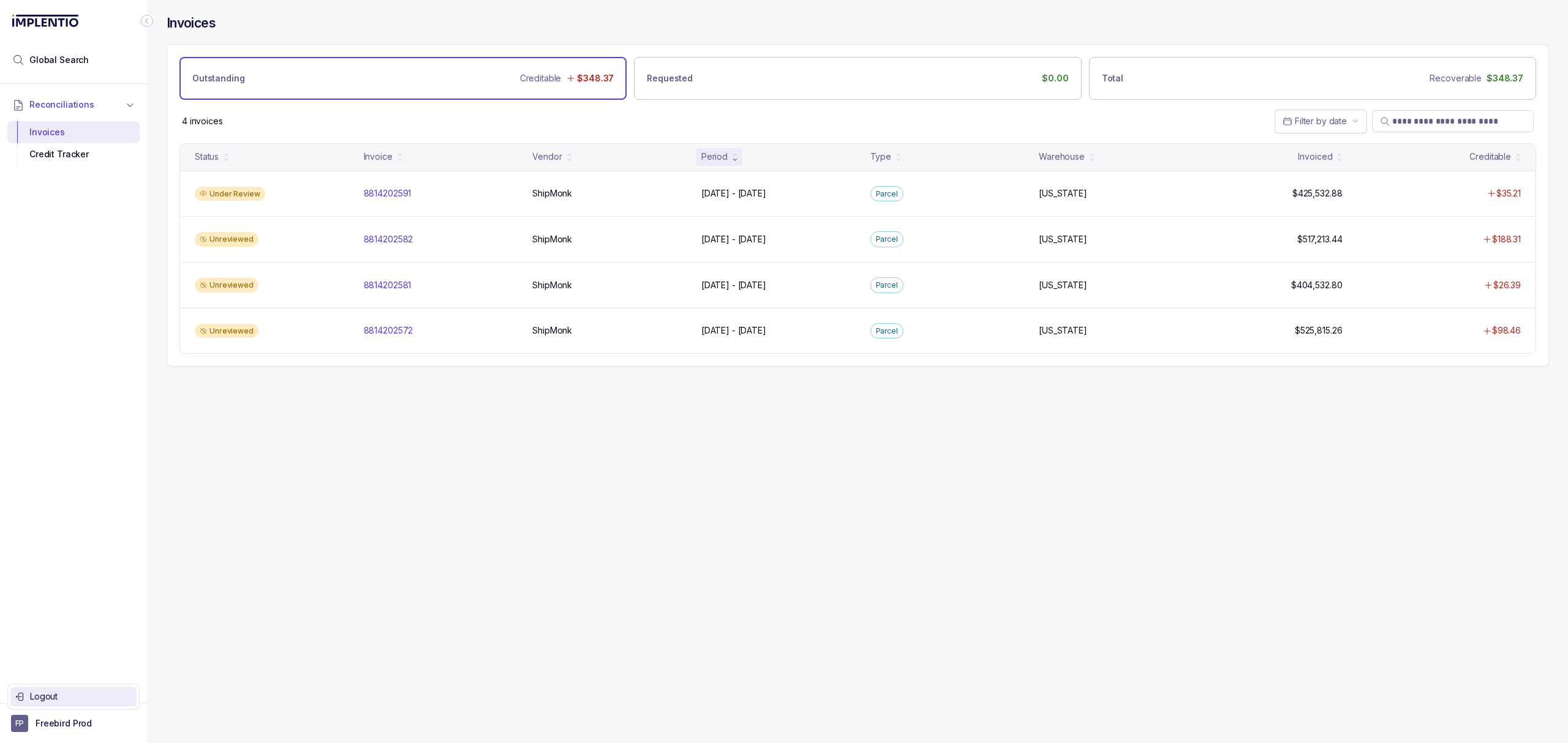
click at [88, 694] on p "Logout" at bounding box center [81, 696] width 102 height 12
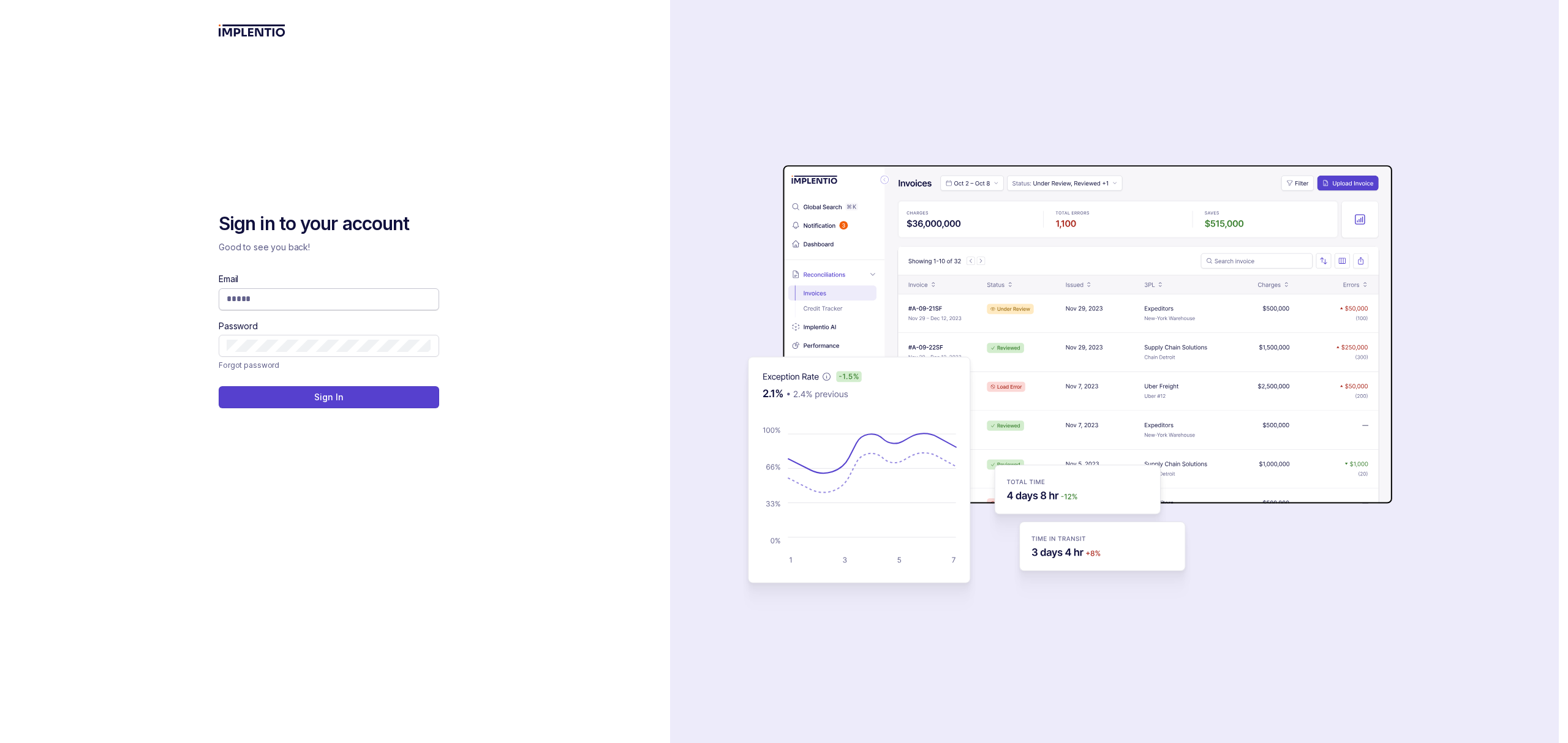
click at [358, 304] on input "Email" at bounding box center [329, 298] width 205 height 12
type input "**********"
